Goal: Task Accomplishment & Management: Manage account settings

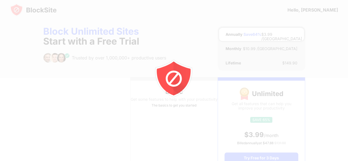
click at [197, 25] on div at bounding box center [174, 80] width 348 height 161
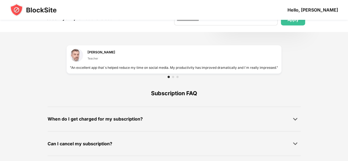
scroll to position [402, 0]
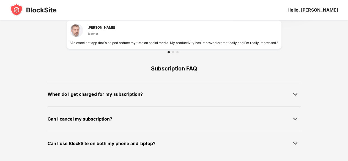
click at [35, 11] on img at bounding box center [33, 9] width 47 height 13
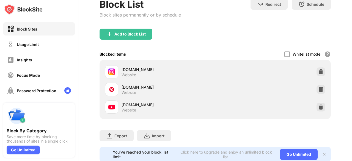
scroll to position [55, 0]
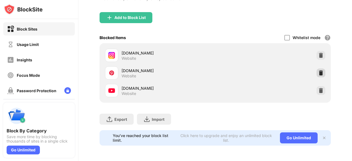
click at [318, 70] on img at bounding box center [321, 73] width 6 height 6
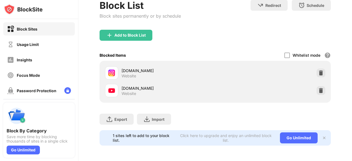
scroll to position [39, 0]
click at [319, 90] on div at bounding box center [321, 90] width 9 height 9
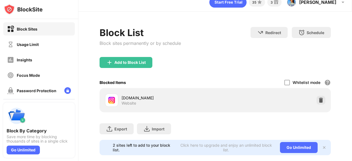
scroll to position [0, 0]
